Goal: Information Seeking & Learning: Check status

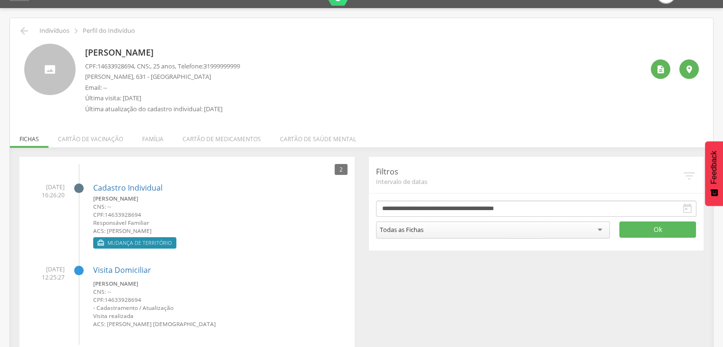
scroll to position [40, 0]
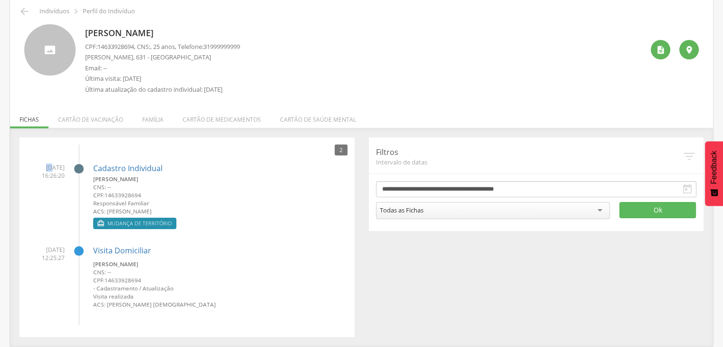
drag, startPoint x: 34, startPoint y: 163, endPoint x: 39, endPoint y: 171, distance: 9.2
click at [39, 171] on span "[DATE] 16:26:20" at bounding box center [46, 172] width 38 height 16
click at [40, 177] on span "[DATE] 16:26:20" at bounding box center [46, 172] width 38 height 16
drag, startPoint x: 41, startPoint y: 177, endPoint x: 110, endPoint y: 182, distance: 69.1
click at [57, 180] on li "[DATE] 16:26:20 Cadastro Individual [PERSON_NAME] CNS: -- CPF: 14633928694 Resp…" at bounding box center [187, 194] width 321 height 76
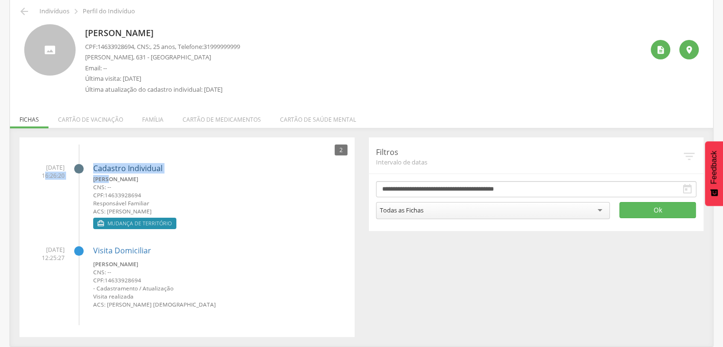
click at [123, 170] on link "Cadastro Individual" at bounding box center [127, 169] width 69 height 9
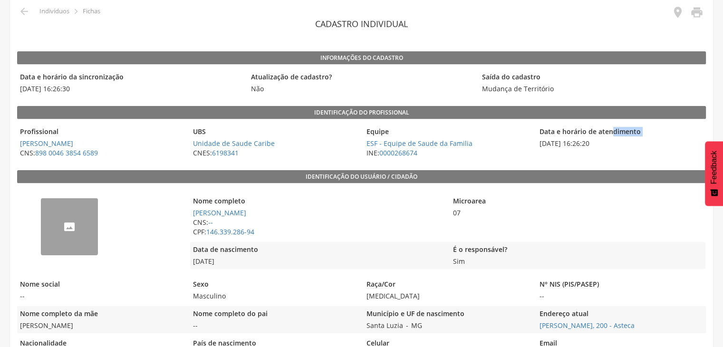
drag, startPoint x: 539, startPoint y: 141, endPoint x: 425, endPoint y: 123, distance: 116.0
click at [593, 130] on div "Data e horário de atendimento [DATE] 16:26:20" at bounding box center [621, 142] width 168 height 37
click at [95, 89] on span "[DATE] 16:26:30" at bounding box center [130, 89] width 226 height 10
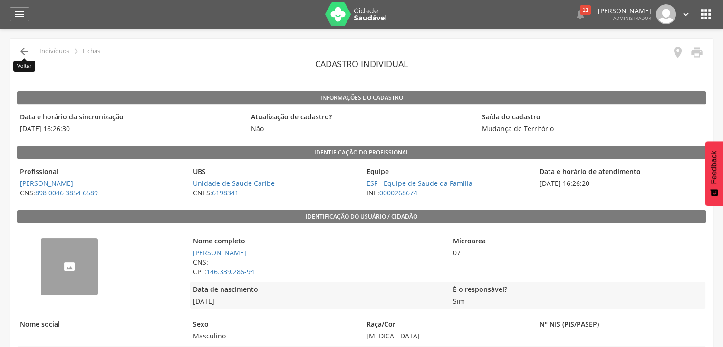
click at [25, 48] on icon "" at bounding box center [24, 51] width 11 height 11
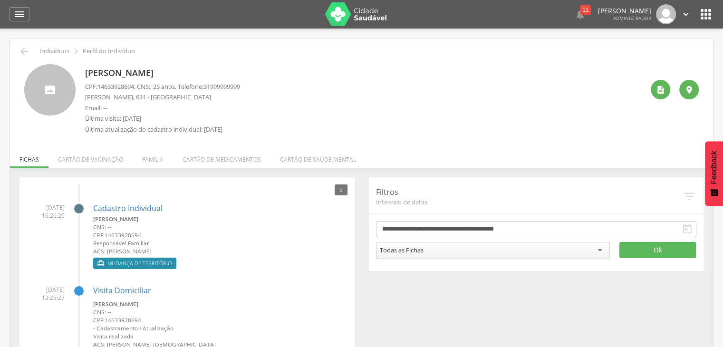
drag, startPoint x: 86, startPoint y: 69, endPoint x: 211, endPoint y: 68, distance: 125.6
click at [211, 68] on div "[PERSON_NAME] CPF: 14633928694 , CNS: , 25 anos, Telefone: [PHONE_NUMBER] [PERS…" at bounding box center [361, 101] width 675 height 75
click at [35, 206] on span "[DATE] 16:26:20" at bounding box center [46, 212] width 38 height 16
drag, startPoint x: 107, startPoint y: 252, endPoint x: 116, endPoint y: 221, distance: 31.9
click at [204, 253] on small "ACS: [PERSON_NAME]" at bounding box center [220, 251] width 254 height 8
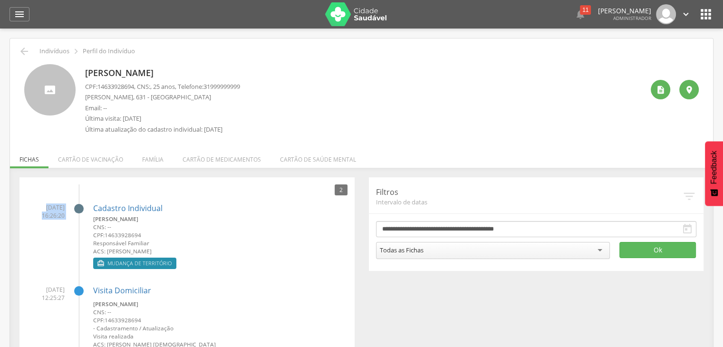
drag, startPoint x: 33, startPoint y: 203, endPoint x: 66, endPoint y: 206, distance: 32.9
click at [66, 206] on li "[DATE] 16:26:20 Cadastro Individual [PERSON_NAME] CNS: -- CPF: 14633928694 Resp…" at bounding box center [187, 234] width 321 height 76
click at [42, 204] on span "[DATE] 16:26:20" at bounding box center [46, 212] width 38 height 16
drag, startPoint x: 29, startPoint y: 208, endPoint x: 63, endPoint y: 218, distance: 35.7
click at [63, 218] on span "[DATE] 16:26:20" at bounding box center [46, 212] width 38 height 16
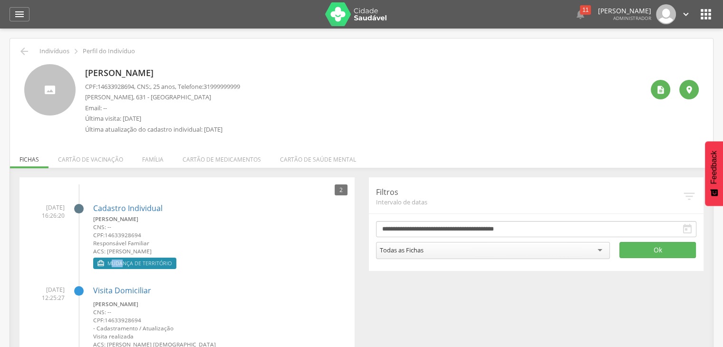
drag, startPoint x: 114, startPoint y: 263, endPoint x: 126, endPoint y: 263, distance: 11.9
click at [126, 263] on span "Mudança de território" at bounding box center [139, 264] width 64 height 8
drag, startPoint x: 47, startPoint y: 214, endPoint x: 54, endPoint y: 214, distance: 7.1
click at [58, 214] on span "[DATE] 16:26:20" at bounding box center [46, 212] width 38 height 16
drag, startPoint x: 34, startPoint y: 207, endPoint x: 61, endPoint y: 208, distance: 26.7
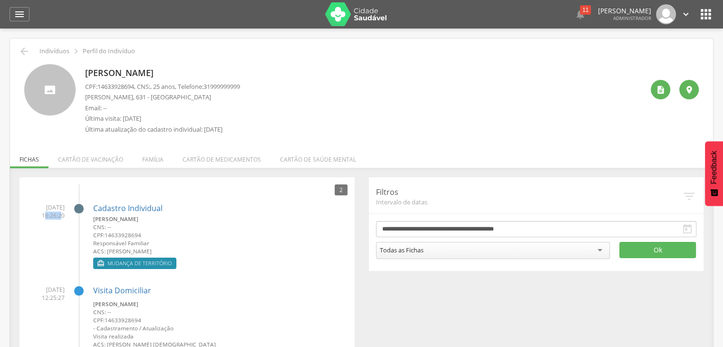
click at [61, 208] on span "[DATE] 16:26:20" at bounding box center [46, 212] width 38 height 16
click at [113, 210] on link "Cadastro Individual" at bounding box center [127, 208] width 69 height 9
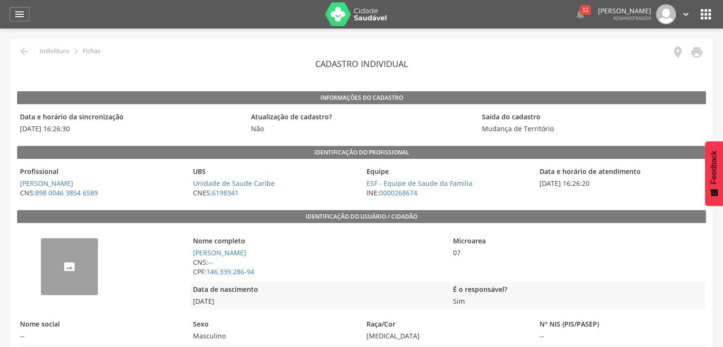
drag, startPoint x: 538, startPoint y: 183, endPoint x: 600, endPoint y: 179, distance: 62.4
click at [600, 179] on span "[DATE] 16:26:20" at bounding box center [621, 184] width 168 height 10
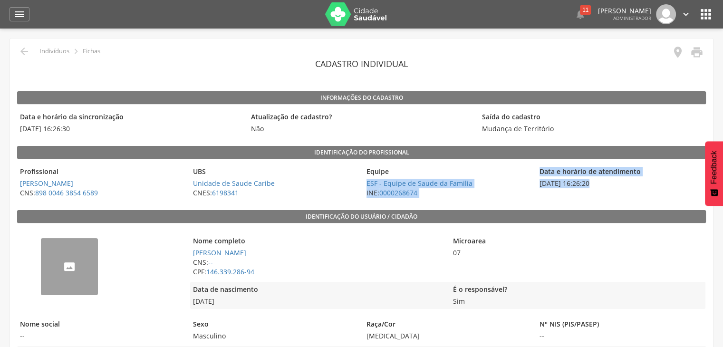
drag, startPoint x: 520, startPoint y: 168, endPoint x: 590, endPoint y: 181, distance: 71.0
click at [590, 181] on div "Profissional [PERSON_NAME] CNS: 898 0046 3854 6589 UBS Unidade de Saude Caribe …" at bounding box center [361, 182] width 689 height 37
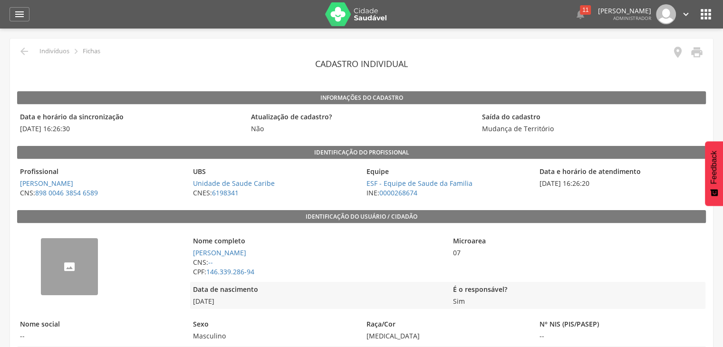
click at [593, 183] on span "[DATE] 16:26:20" at bounding box center [621, 184] width 168 height 10
drag, startPoint x: 618, startPoint y: 180, endPoint x: 542, endPoint y: 168, distance: 77.0
click at [542, 168] on div "Data e horário de atendimento [DATE] 16:26:20" at bounding box center [621, 182] width 168 height 37
drag, startPoint x: 97, startPoint y: 130, endPoint x: 22, endPoint y: 117, distance: 76.2
click at [22, 117] on div "Data e horário da sincronização [DATE] 16:26:30" at bounding box center [130, 122] width 226 height 27
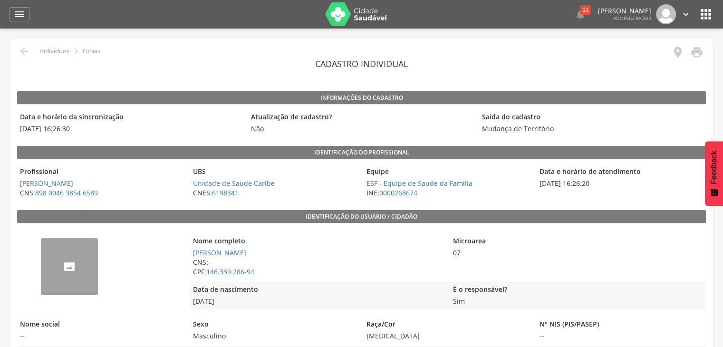
drag, startPoint x: 536, startPoint y: 174, endPoint x: 479, endPoint y: 169, distance: 57.3
click at [606, 186] on div "Profissional [PERSON_NAME] CNS: 898 0046 3854 6589 UBS Unidade de Saude Caribe …" at bounding box center [361, 182] width 689 height 37
drag, startPoint x: 93, startPoint y: 132, endPoint x: 24, endPoint y: 114, distance: 71.3
click at [24, 114] on div "Data e horário da sincronização [DATE] 16:26:30" at bounding box center [130, 122] width 226 height 27
drag, startPoint x: 601, startPoint y: 183, endPoint x: 595, endPoint y: 182, distance: 5.3
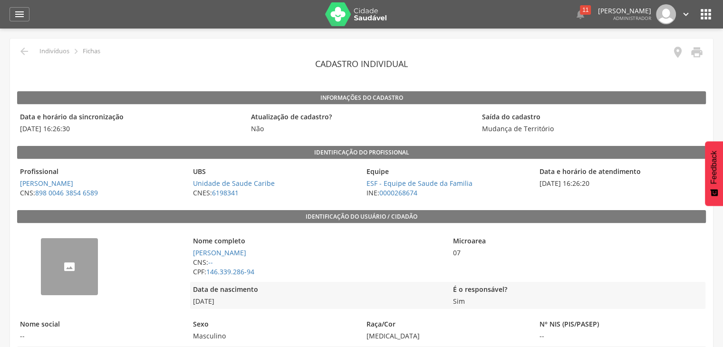
click at [595, 182] on span "[DATE] 16:26:20" at bounding box center [621, 184] width 168 height 10
click at [576, 188] on div "Data e horário de atendimento [DATE] 16:26:20" at bounding box center [621, 182] width 168 height 37
drag, startPoint x: 576, startPoint y: 184, endPoint x: 602, endPoint y: 183, distance: 26.2
click at [602, 183] on span "[DATE] 16:26:20" at bounding box center [621, 184] width 168 height 10
click at [602, 182] on span "[DATE] 16:26:20" at bounding box center [621, 184] width 168 height 10
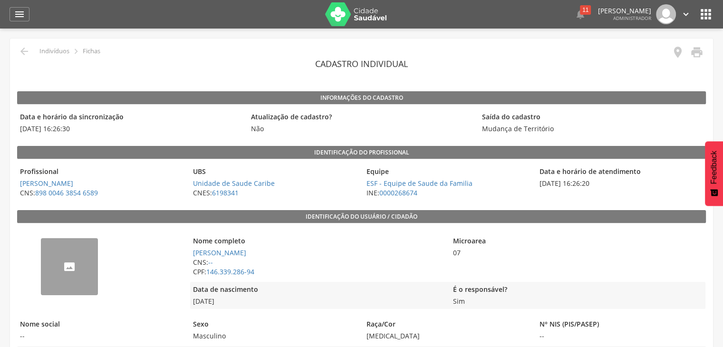
click at [592, 185] on span "[DATE] 16:26:20" at bounding box center [621, 184] width 168 height 10
click at [579, 187] on span "[DATE] 16:26:20" at bounding box center [621, 184] width 168 height 10
drag, startPoint x: 59, startPoint y: 126, endPoint x: 80, endPoint y: 127, distance: 20.9
click at [80, 127] on span "[DATE] 16:26:30" at bounding box center [130, 129] width 226 height 10
click at [70, 135] on div "Data e horário da sincronização [DATE] 16:26:30" at bounding box center [130, 122] width 226 height 27
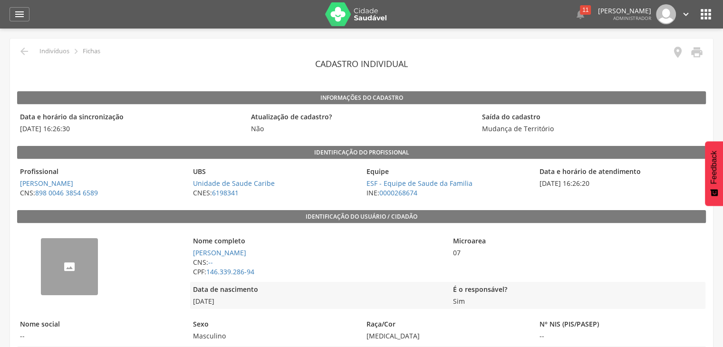
drag, startPoint x: 76, startPoint y: 130, endPoint x: 88, endPoint y: 131, distance: 11.4
click at [88, 131] on span "[DATE] 16:26:30" at bounding box center [130, 129] width 226 height 10
drag, startPoint x: 80, startPoint y: 129, endPoint x: 71, endPoint y: 132, distance: 9.2
click at [79, 129] on span "[DATE] 16:26:30" at bounding box center [130, 129] width 226 height 10
drag, startPoint x: 15, startPoint y: 132, endPoint x: 86, endPoint y: 129, distance: 70.4
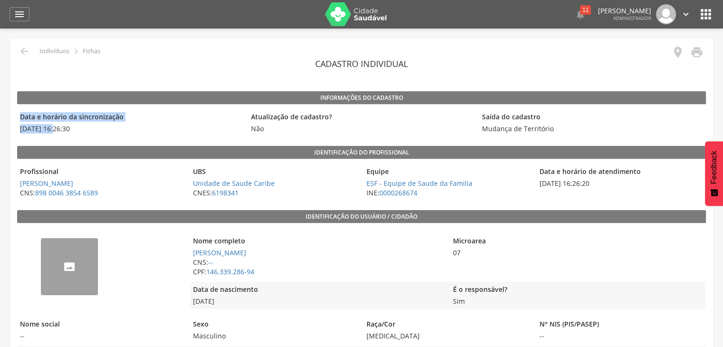
click at [108, 126] on span "[DATE] 16:26:30" at bounding box center [130, 129] width 226 height 10
click at [18, 53] on div " Indivíduos  Fichas" at bounding box center [58, 51] width 83 height 11
click at [25, 54] on icon "" at bounding box center [24, 51] width 11 height 11
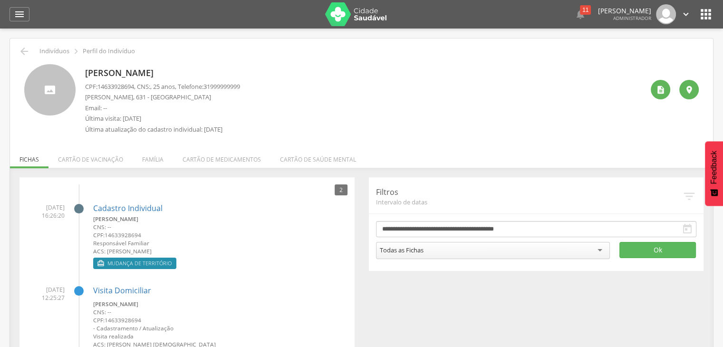
click at [710, 17] on icon "" at bounding box center [706, 14] width 15 height 15
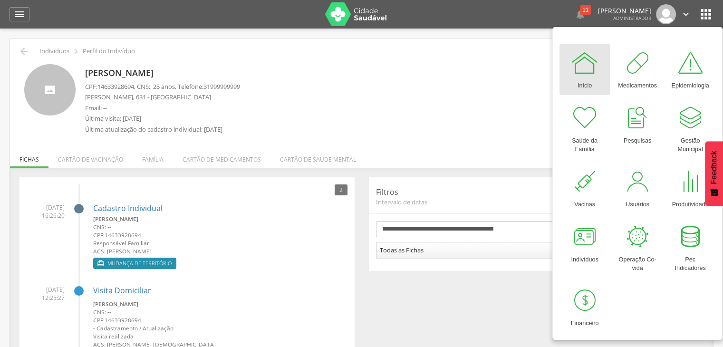
click at [76, 271] on li "[DATE] 16:26:20 Cadastro Individual [PERSON_NAME] CNS: -- CPF: 14633928694 Resp…" at bounding box center [187, 234] width 321 height 76
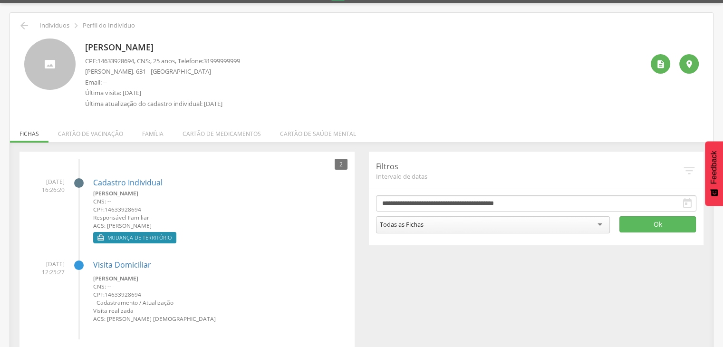
scroll to position [40, 0]
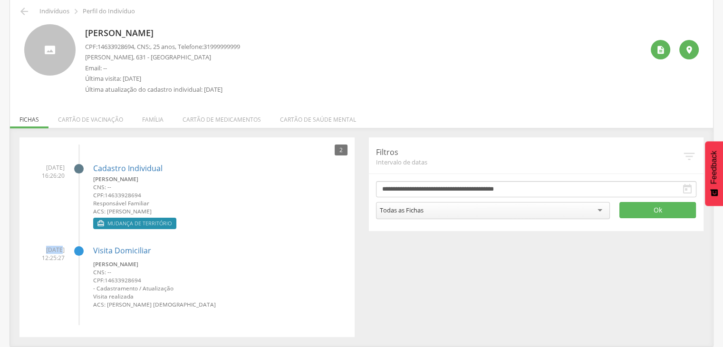
drag, startPoint x: 34, startPoint y: 248, endPoint x: 48, endPoint y: 256, distance: 16.0
click at [48, 251] on span "[DATE] 12:25:27" at bounding box center [46, 254] width 38 height 16
click at [43, 266] on li "[DATE] 12:25:27 Visita [PERSON_NAME] CNS: -- CPF: 14633928694 - Cadastramento /…" at bounding box center [187, 274] width 321 height 70
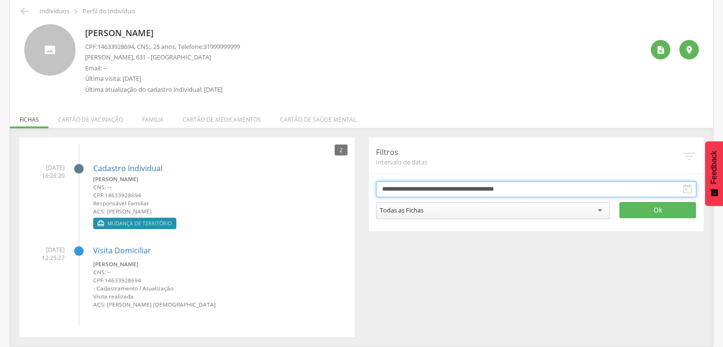
click at [407, 192] on body " Dashboard Supervisão Produtividade Mapa da cidade Mapa de cobertura Ranking A…" at bounding box center [361, 133] width 723 height 347
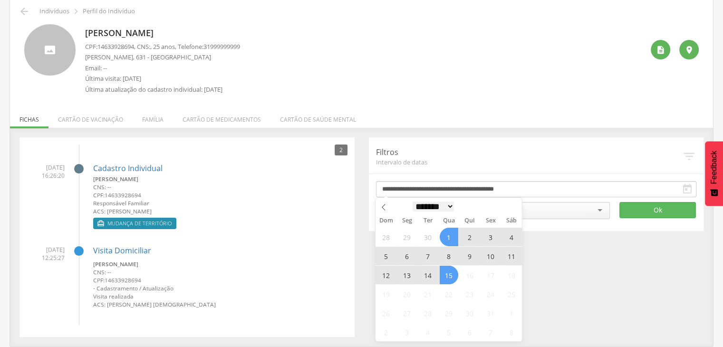
click at [441, 207] on select "******* ********* ***** ***** **** ***** ***** ****** ******** *******" at bounding box center [434, 207] width 42 height 10
select select "*"
click at [413, 202] on select "******* ********* ***** ***** **** ***** ***** ****** ******** *******" at bounding box center [434, 207] width 42 height 10
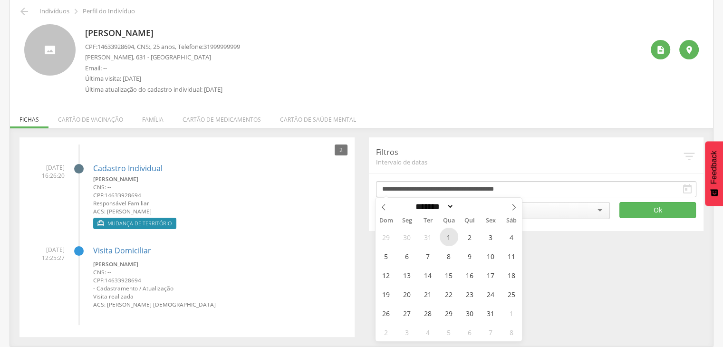
drag, startPoint x: 445, startPoint y: 238, endPoint x: 446, endPoint y: 226, distance: 11.4
click at [446, 237] on span "1" at bounding box center [449, 237] width 19 height 19
type input "**********"
drag, startPoint x: 440, startPoint y: 200, endPoint x: 438, endPoint y: 208, distance: 8.3
click at [440, 200] on div "******* ********* ***** ***** **** ***** ***** ****** ******** ******* ****" at bounding box center [449, 206] width 110 height 16
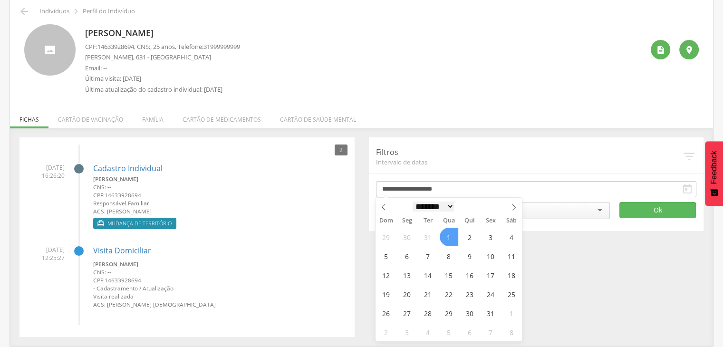
click at [438, 208] on select "******* ********* ***** ***** **** ***** ***** ****** ******** *******" at bounding box center [434, 207] width 42 height 10
select select "*"
click at [413, 202] on select "******* ********* ***** ***** **** ***** ***** ****** ******** *******" at bounding box center [434, 207] width 42 height 10
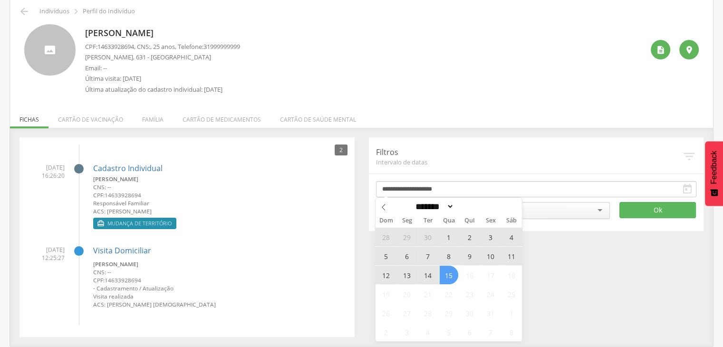
click at [446, 276] on span "15" at bounding box center [449, 275] width 19 height 19
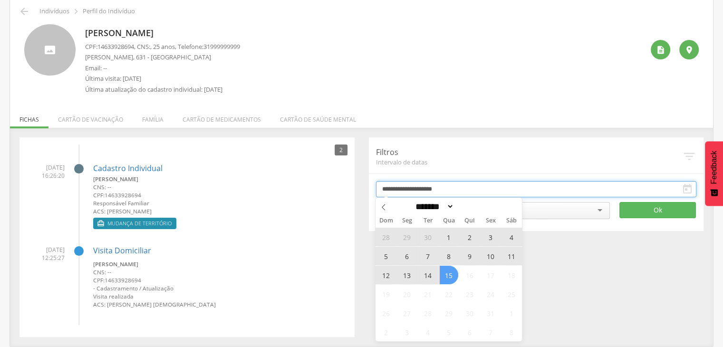
type input "**********"
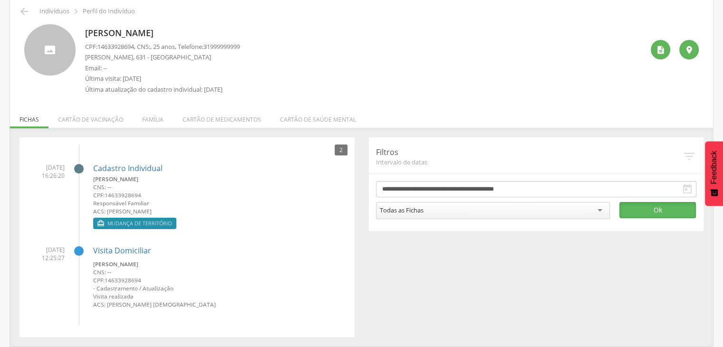
click at [644, 213] on button "Ok" at bounding box center [658, 210] width 77 height 16
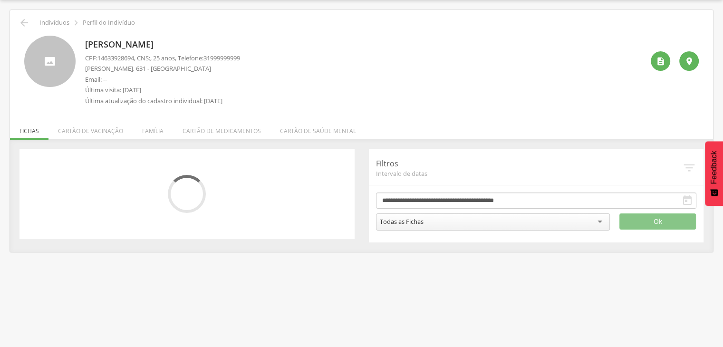
scroll to position [29, 0]
drag, startPoint x: 86, startPoint y: 42, endPoint x: 166, endPoint y: 63, distance: 82.9
click at [198, 32] on div "[PERSON_NAME] CPF: 14633928694 , CNS: , 25 anos, Telefone: [PHONE_NUMBER] [PERS…" at bounding box center [361, 70] width 689 height 82
click at [120, 77] on p "Email: --" at bounding box center [162, 79] width 155 height 9
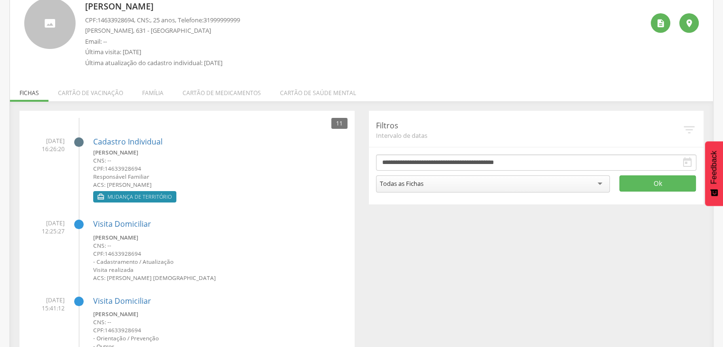
scroll to position [88, 0]
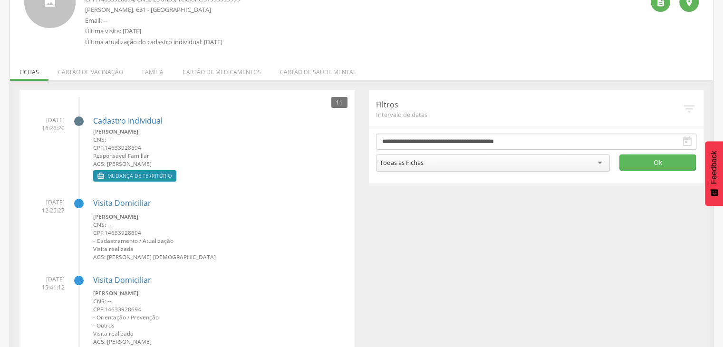
drag, startPoint x: 48, startPoint y: 118, endPoint x: 75, endPoint y: 133, distance: 30.9
click at [68, 123] on li "[DATE] 16:26:20 Cadastro Individual [PERSON_NAME] CNS: -- CPF: 14633928694 Resp…" at bounding box center [187, 147] width 321 height 76
drag, startPoint x: 120, startPoint y: 164, endPoint x: 171, endPoint y: 158, distance: 50.7
click at [175, 155] on div "[PERSON_NAME] CNS: -- CPF: 14633928694 Responsável Familiar ACS: [PERSON_NAME]" at bounding box center [220, 147] width 254 height 40
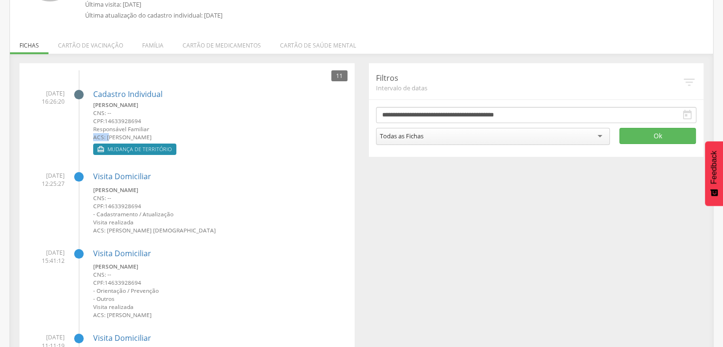
scroll to position [135, 0]
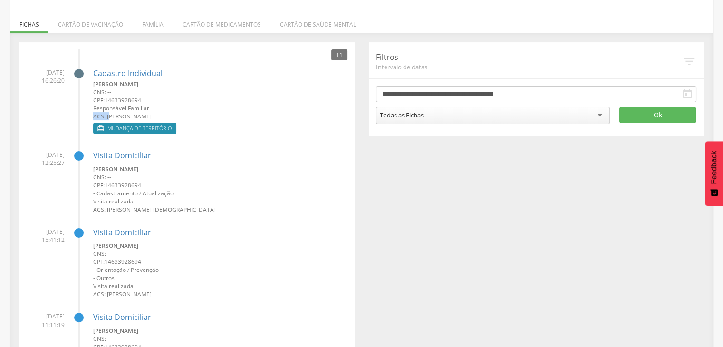
drag, startPoint x: 41, startPoint y: 155, endPoint x: 63, endPoint y: 166, distance: 24.3
click at [63, 166] on span "[DATE] 12:25:27" at bounding box center [46, 159] width 38 height 16
click at [33, 171] on li "[DATE] 12:25:27 Visita [PERSON_NAME] CNS: -- CPF: 14633928694 - Cadastramento /…" at bounding box center [187, 179] width 321 height 70
drag, startPoint x: 40, startPoint y: 166, endPoint x: 65, endPoint y: 165, distance: 24.3
click at [65, 165] on li "[DATE] 12:25:27 Visita [PERSON_NAME] CNS: -- CPF: 14633928694 - Cadastramento /…" at bounding box center [187, 179] width 321 height 70
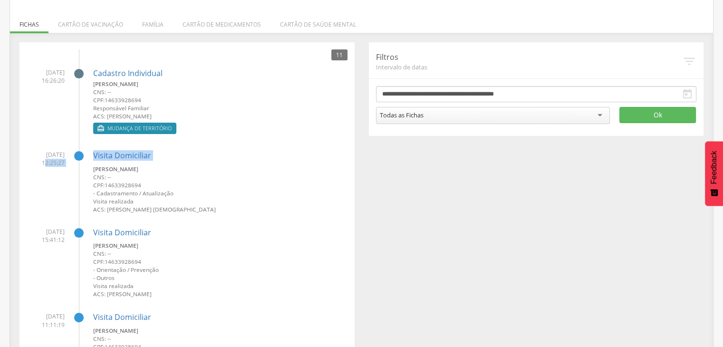
click at [65, 164] on li "[DATE] 12:25:27 Visita [PERSON_NAME] CNS: -- CPF: 14633928694 - Cadastramento /…" at bounding box center [187, 179] width 321 height 70
click at [92, 175] on li "[DATE] 12:25:27 Visita [PERSON_NAME] CNS: -- CPF: 14633928694 - Cadastramento /…" at bounding box center [187, 179] width 321 height 70
drag, startPoint x: 105, startPoint y: 208, endPoint x: 183, endPoint y: 193, distance: 79.0
click at [205, 200] on div "[PERSON_NAME] CNS: -- CPF: 14633928694 - Cadastramento / Atualização Visita rea…" at bounding box center [220, 189] width 254 height 49
drag, startPoint x: 95, startPoint y: 172, endPoint x: 126, endPoint y: 168, distance: 31.1
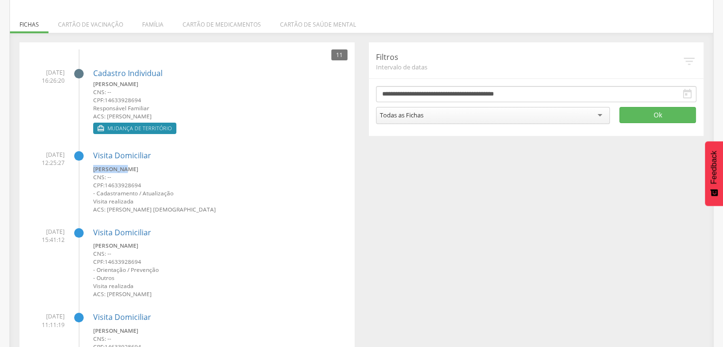
click at [126, 168] on small "[PERSON_NAME]" at bounding box center [220, 169] width 254 height 8
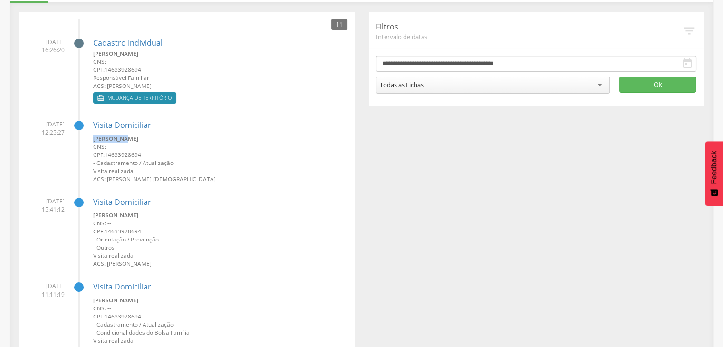
scroll to position [183, 0]
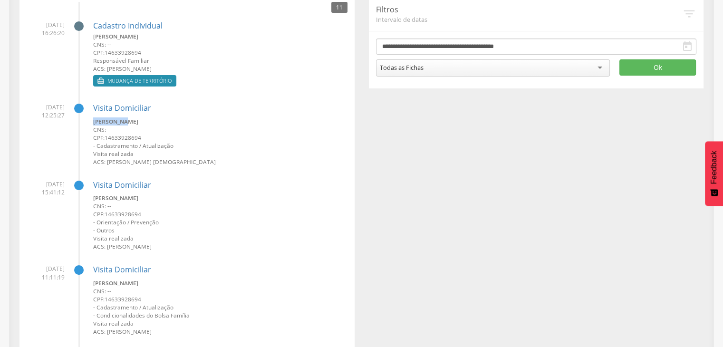
drag, startPoint x: 36, startPoint y: 182, endPoint x: 63, endPoint y: 190, distance: 28.3
click at [63, 183] on span "[DATE] 15:41:12" at bounding box center [46, 188] width 38 height 16
click at [69, 212] on li "[DATE] 15:41:12 Visita [PERSON_NAME] CNS: -- CPF: 14633928694 - Orientação / Pr…" at bounding box center [187, 212] width 321 height 78
drag, startPoint x: 220, startPoint y: 250, endPoint x: 68, endPoint y: 209, distance: 157.7
click at [106, 242] on div "[PERSON_NAME] CNS: -- CPF: 14633928694 - Orientação / Prevenção - Outros Visita…" at bounding box center [220, 222] width 254 height 57
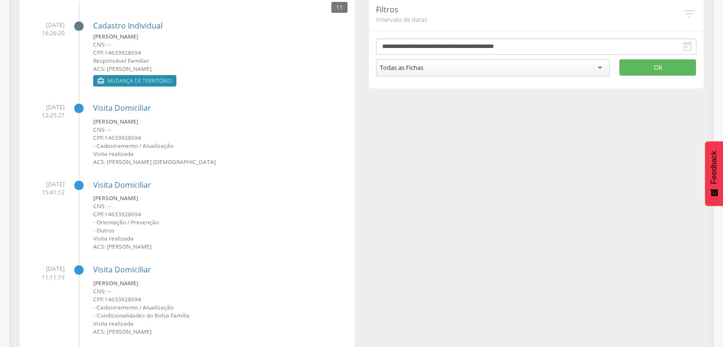
drag, startPoint x: 92, startPoint y: 198, endPoint x: 157, endPoint y: 195, distance: 65.2
click at [157, 195] on li "[DATE] 15:41:12 Visita [PERSON_NAME] CNS: -- CPF: 14633928694 - Orientação / Pr…" at bounding box center [187, 212] width 321 height 78
drag, startPoint x: 37, startPoint y: 191, endPoint x: 61, endPoint y: 195, distance: 25.1
click at [61, 195] on span "[DATE] 15:41:12" at bounding box center [46, 188] width 38 height 16
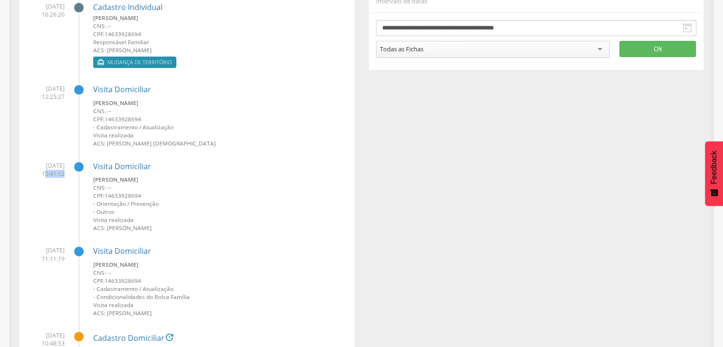
scroll to position [230, 0]
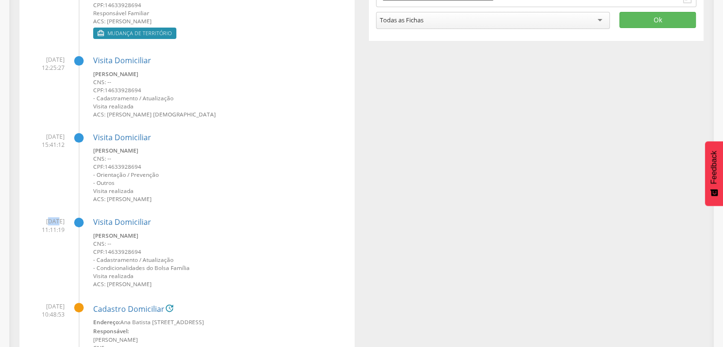
drag, startPoint x: 36, startPoint y: 224, endPoint x: 46, endPoint y: 223, distance: 9.5
click at [46, 223] on span "[DATE] 11:11:19" at bounding box center [46, 225] width 38 height 16
drag, startPoint x: 117, startPoint y: 282, endPoint x: 194, endPoint y: 283, distance: 77.5
click at [203, 285] on small "ACS: [PERSON_NAME]" at bounding box center [220, 284] width 254 height 8
drag, startPoint x: 93, startPoint y: 235, endPoint x: 162, endPoint y: 231, distance: 69.1
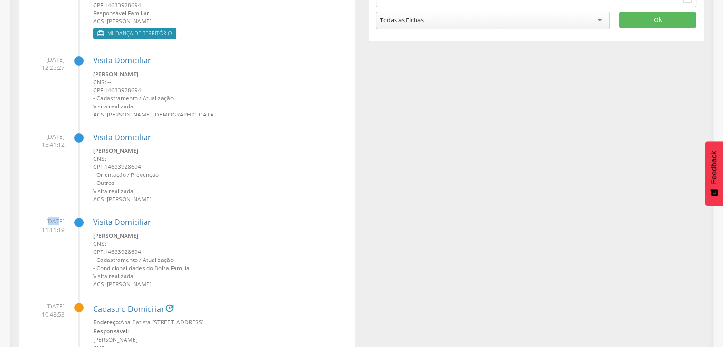
click at [162, 231] on div "Visita [PERSON_NAME] CNS: -- CPF: 14633928694 - Cadastramento / Atualização - C…" at bounding box center [220, 249] width 254 height 78
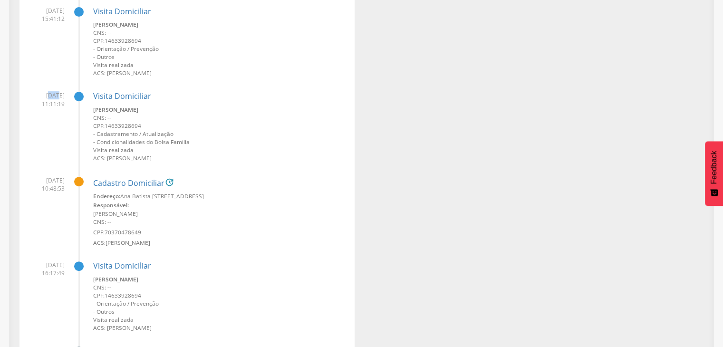
scroll to position [373, 0]
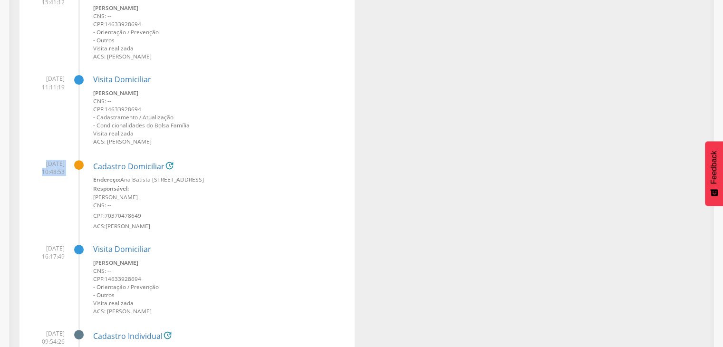
drag, startPoint x: 33, startPoint y: 160, endPoint x: 48, endPoint y: 159, distance: 15.2
click at [48, 160] on span "[DATE] 10:48:53" at bounding box center [46, 168] width 38 height 16
click at [57, 184] on li "[DATE] 10:48:53 Cadastro Domiciliar  Endereço: Ana [STREET_ADDRESS] Vale Respo…" at bounding box center [187, 192] width 321 height 78
drag, startPoint x: 108, startPoint y: 227, endPoint x: 119, endPoint y: 176, distance: 51.7
click at [173, 222] on small "ACS: [PERSON_NAME]" at bounding box center [220, 226] width 254 height 8
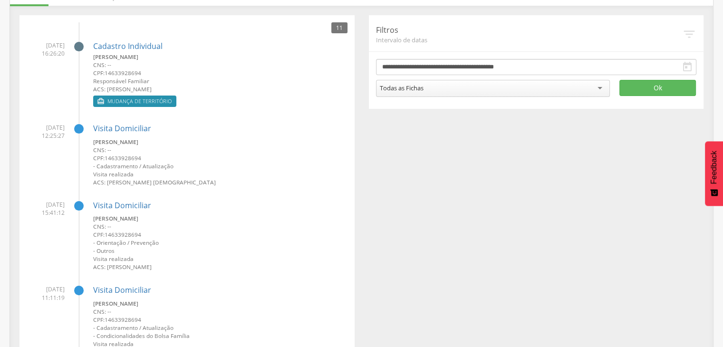
scroll to position [135, 0]
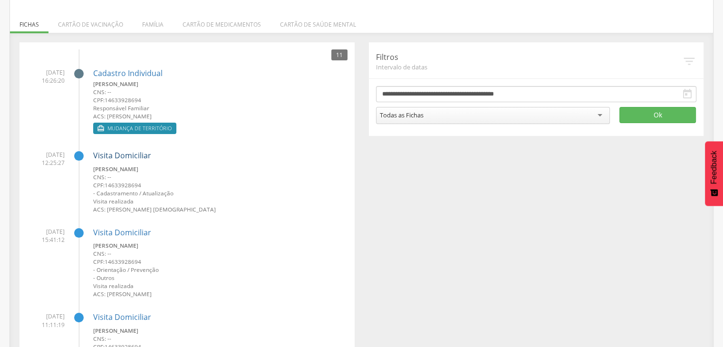
click at [118, 157] on link "Visita Domiciliar" at bounding box center [122, 155] width 58 height 10
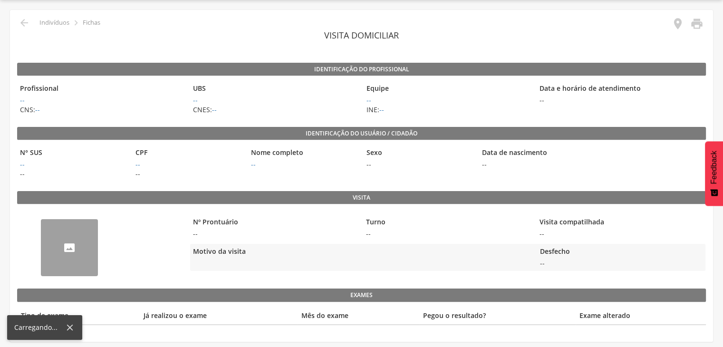
scroll to position [29, 0]
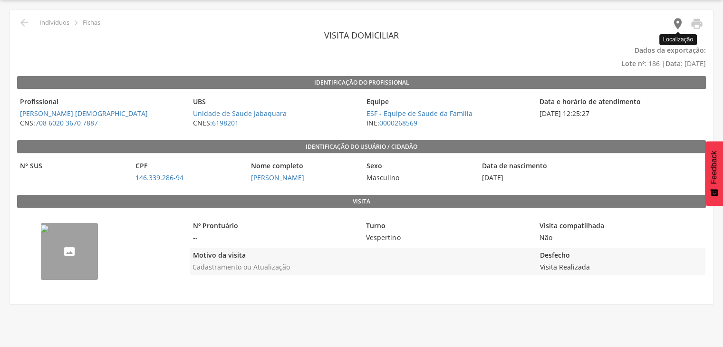
click at [674, 22] on icon "" at bounding box center [677, 23] width 13 height 13
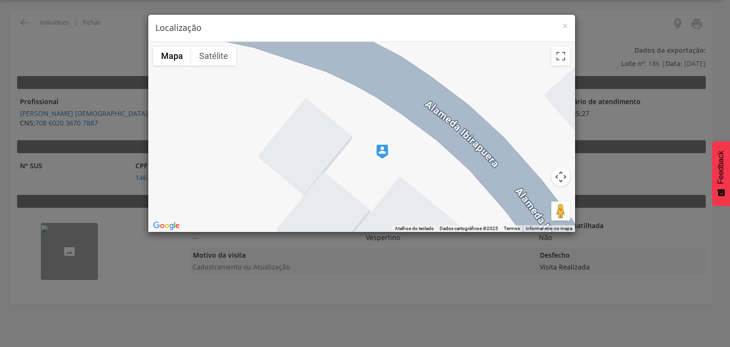
drag, startPoint x: 438, startPoint y: 105, endPoint x: 432, endPoint y: 141, distance: 36.0
click at [432, 141] on div at bounding box center [361, 137] width 427 height 190
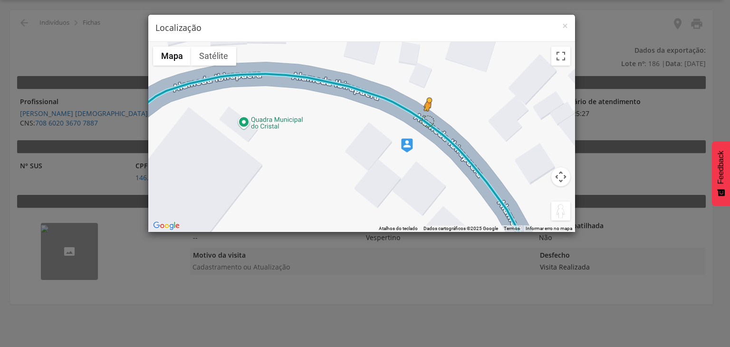
drag, startPoint x: 563, startPoint y: 209, endPoint x: 428, endPoint y: 119, distance: 162.2
click at [428, 119] on div "Pressione as teclas Alt + Enter para ativar o recurso de arrastar com o teclado…" at bounding box center [361, 137] width 427 height 190
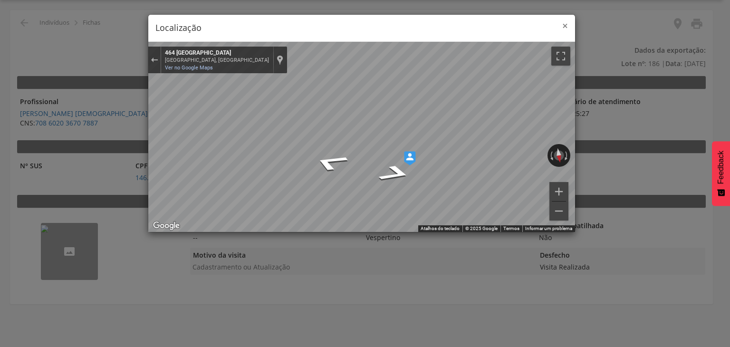
click at [566, 25] on span "×" at bounding box center [566, 25] width 6 height 13
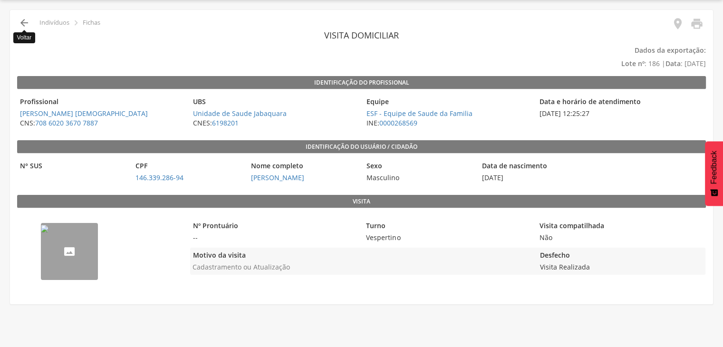
click at [24, 21] on icon "" at bounding box center [24, 22] width 11 height 11
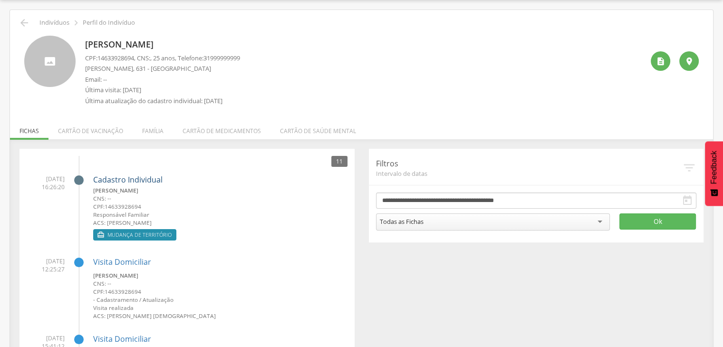
click at [116, 181] on link "Cadastro Individual" at bounding box center [127, 180] width 69 height 9
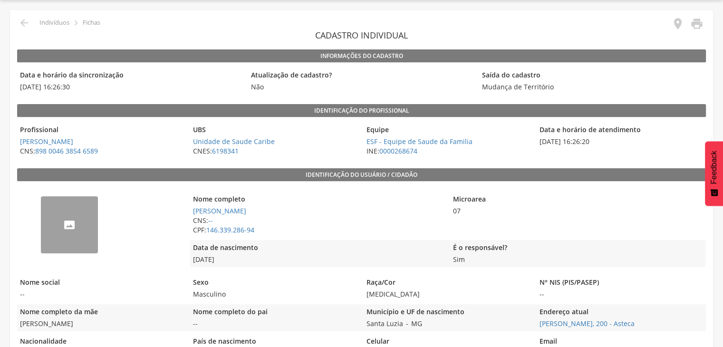
drag, startPoint x: 18, startPoint y: 88, endPoint x: 82, endPoint y: 86, distance: 64.7
click at [82, 86] on span "[DATE] 16:26:30" at bounding box center [130, 87] width 226 height 10
click at [84, 88] on span "[DATE] 16:26:30" at bounding box center [130, 87] width 226 height 10
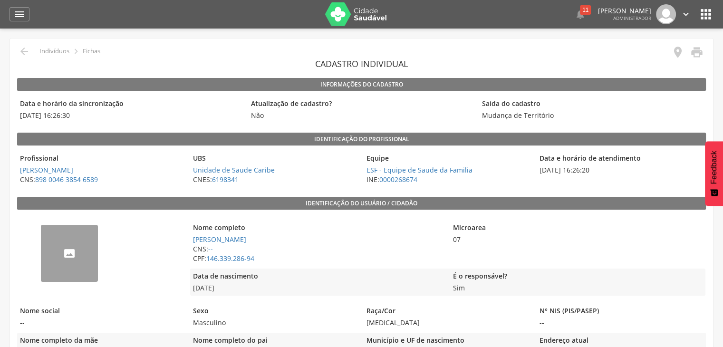
click at [680, 49] on icon "" at bounding box center [677, 52] width 13 height 13
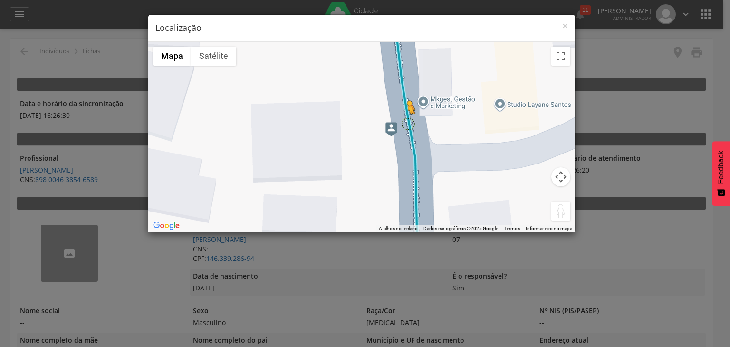
drag, startPoint x: 564, startPoint y: 209, endPoint x: 407, endPoint y: 123, distance: 179.6
click at [407, 123] on div "Pressione as teclas Alt + Enter para ativar o recurso de arrastar com o teclado…" at bounding box center [361, 137] width 427 height 190
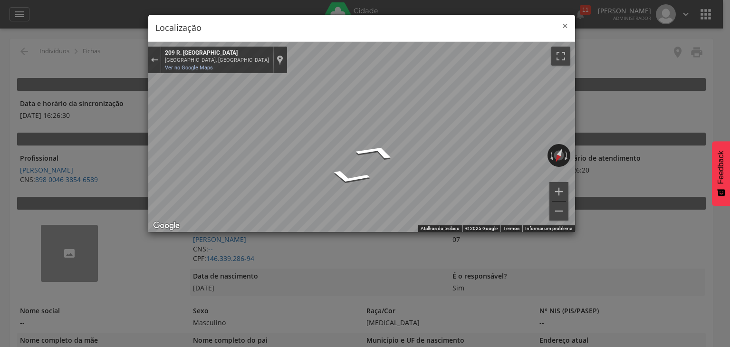
click at [567, 27] on span "×" at bounding box center [566, 25] width 6 height 13
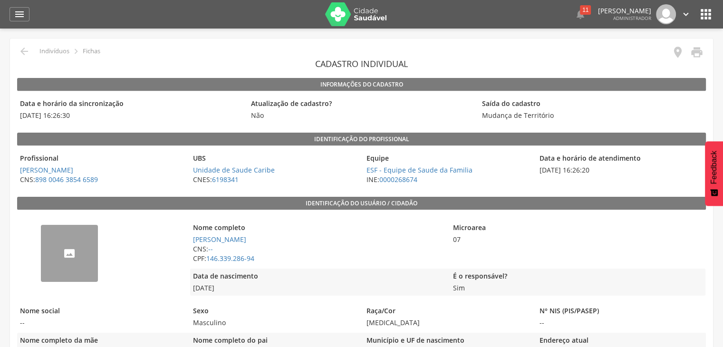
click at [390, 295] on div "Data de nascimento [DATE]" at bounding box center [317, 282] width 255 height 27
drag, startPoint x: 361, startPoint y: 19, endPoint x: 405, endPoint y: 1, distance: 47.4
click at [361, 19] on img at bounding box center [356, 14] width 62 height 24
